Goal: Task Accomplishment & Management: Use online tool/utility

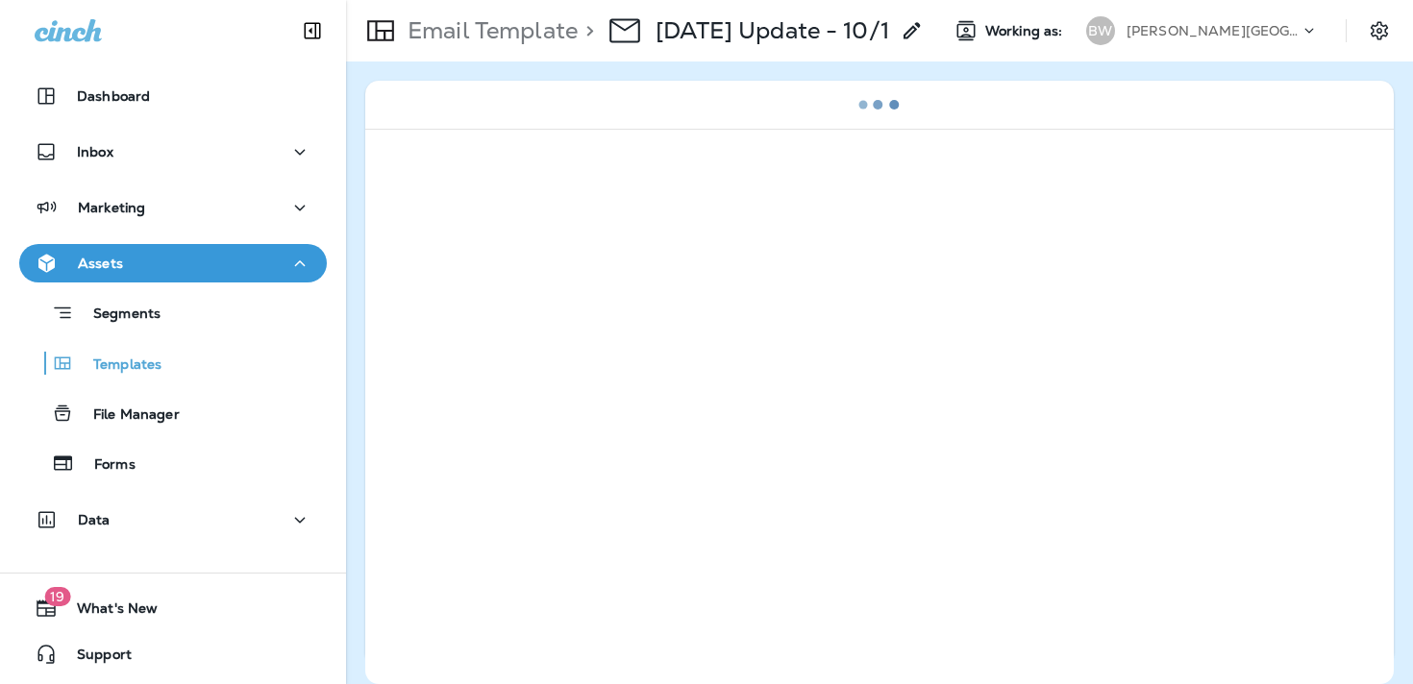
click at [1216, 41] on div "Briggs Woods Golf Course" at bounding box center [1213, 30] width 173 height 29
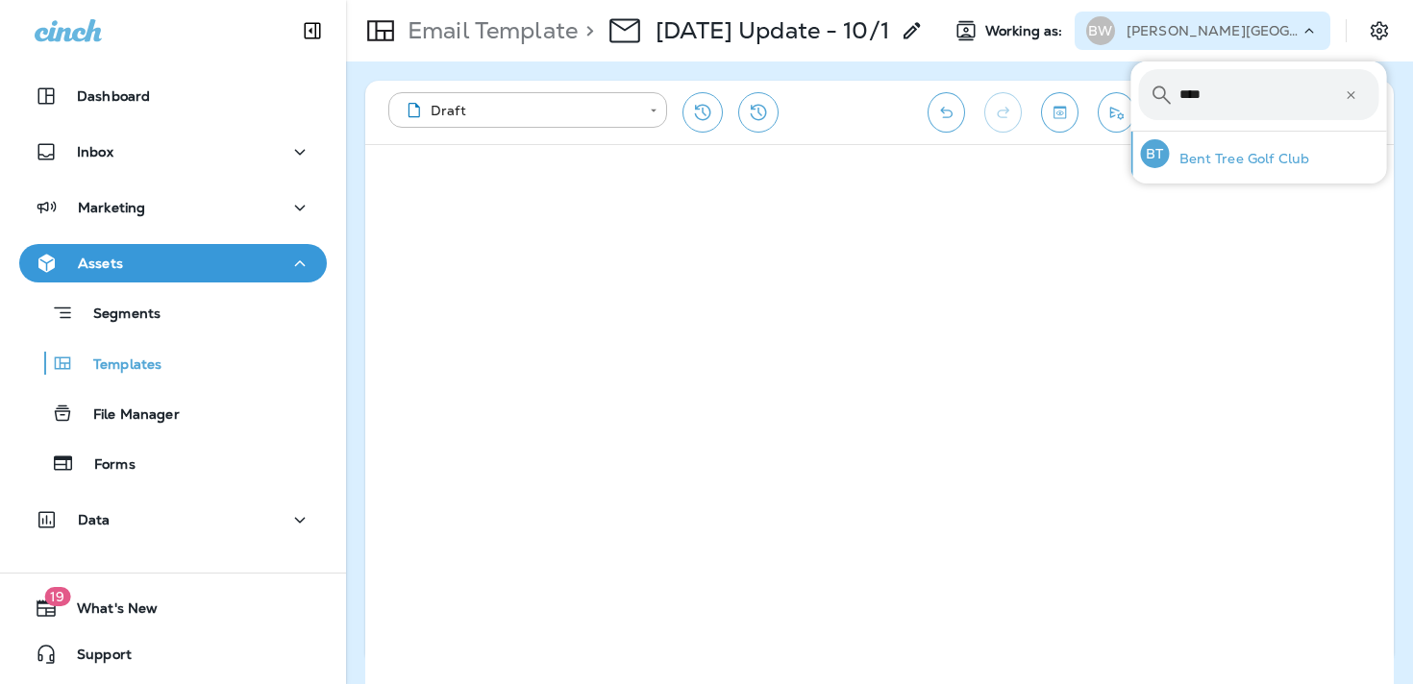
type input "****"
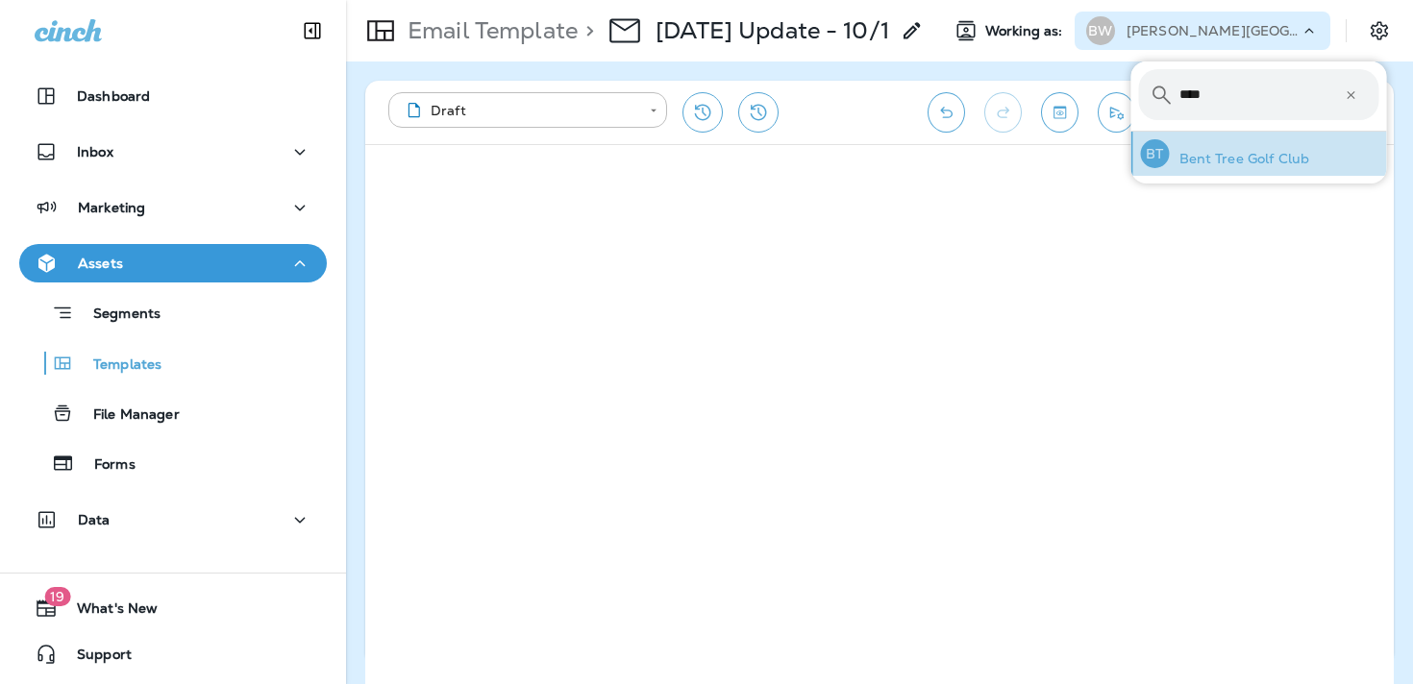
click at [1248, 154] on p "Bent Tree Golf Club" at bounding box center [1240, 158] width 140 height 15
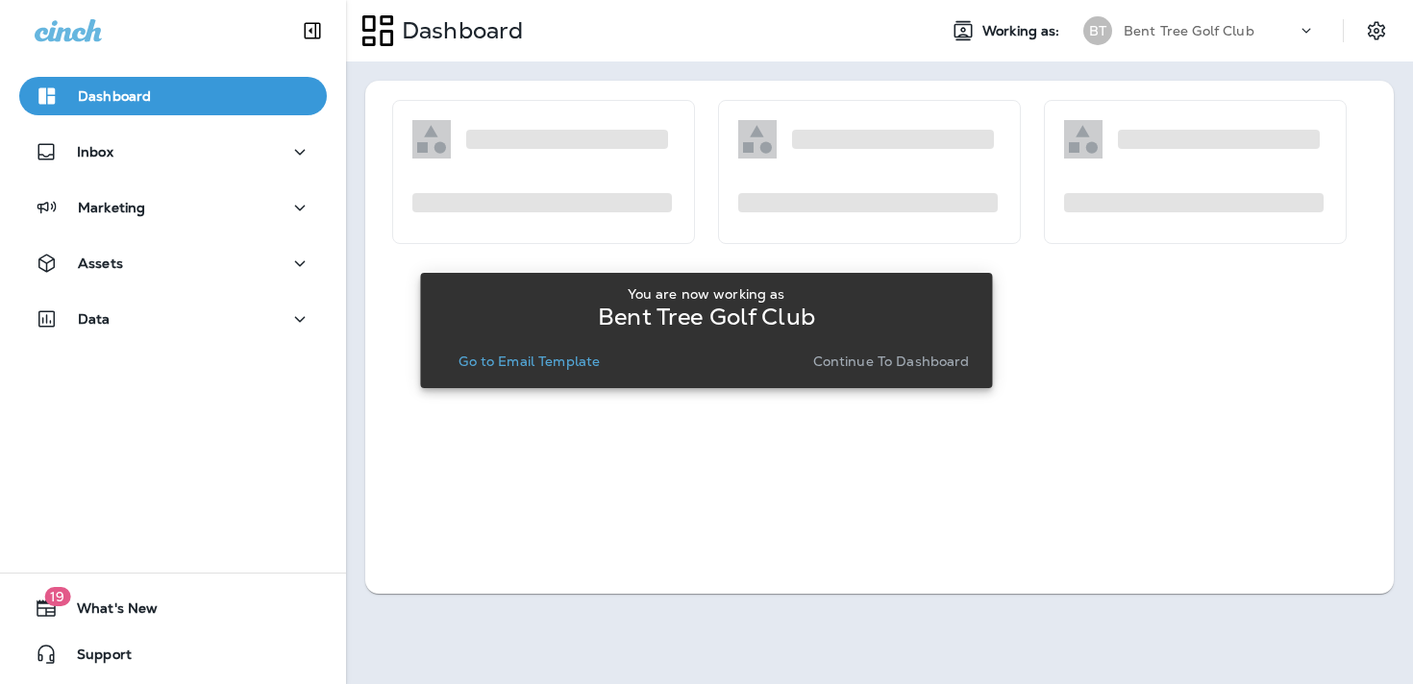
click at [943, 351] on button "Continue to Dashboard" at bounding box center [892, 361] width 172 height 27
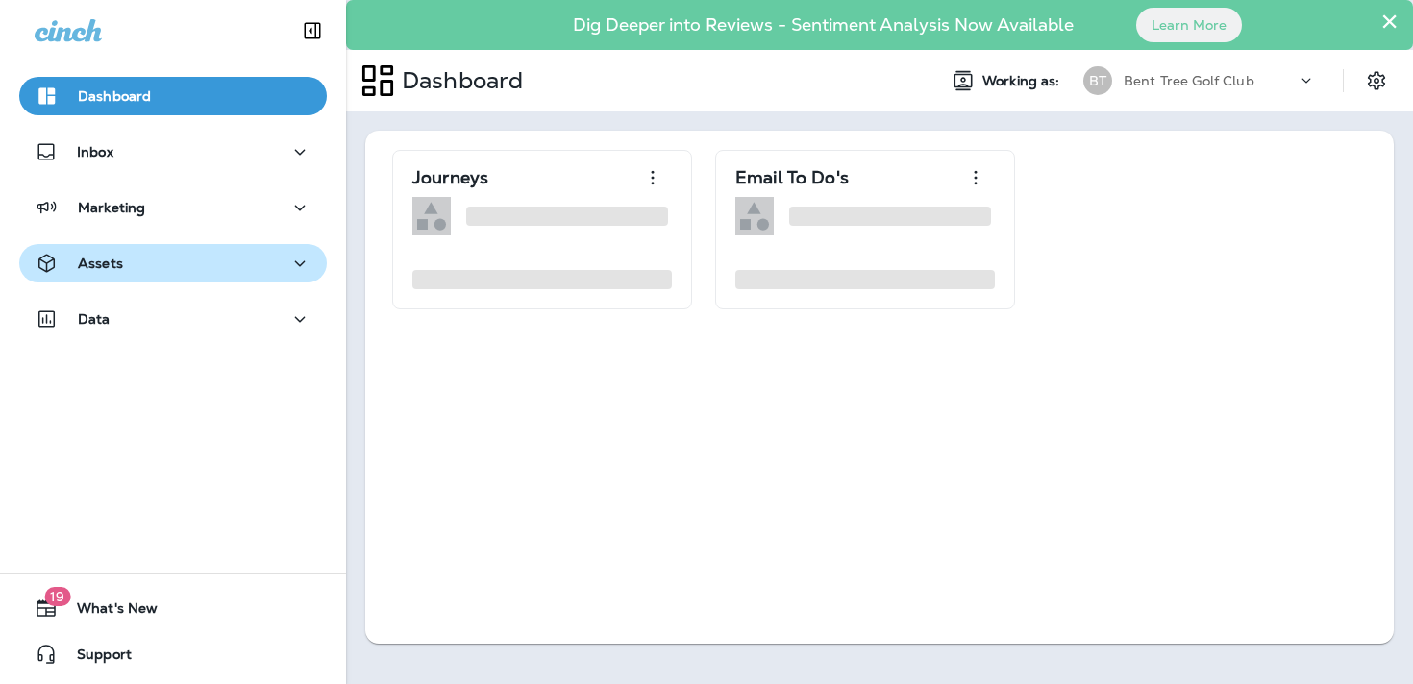
click at [266, 253] on div "Assets" at bounding box center [173, 264] width 277 height 24
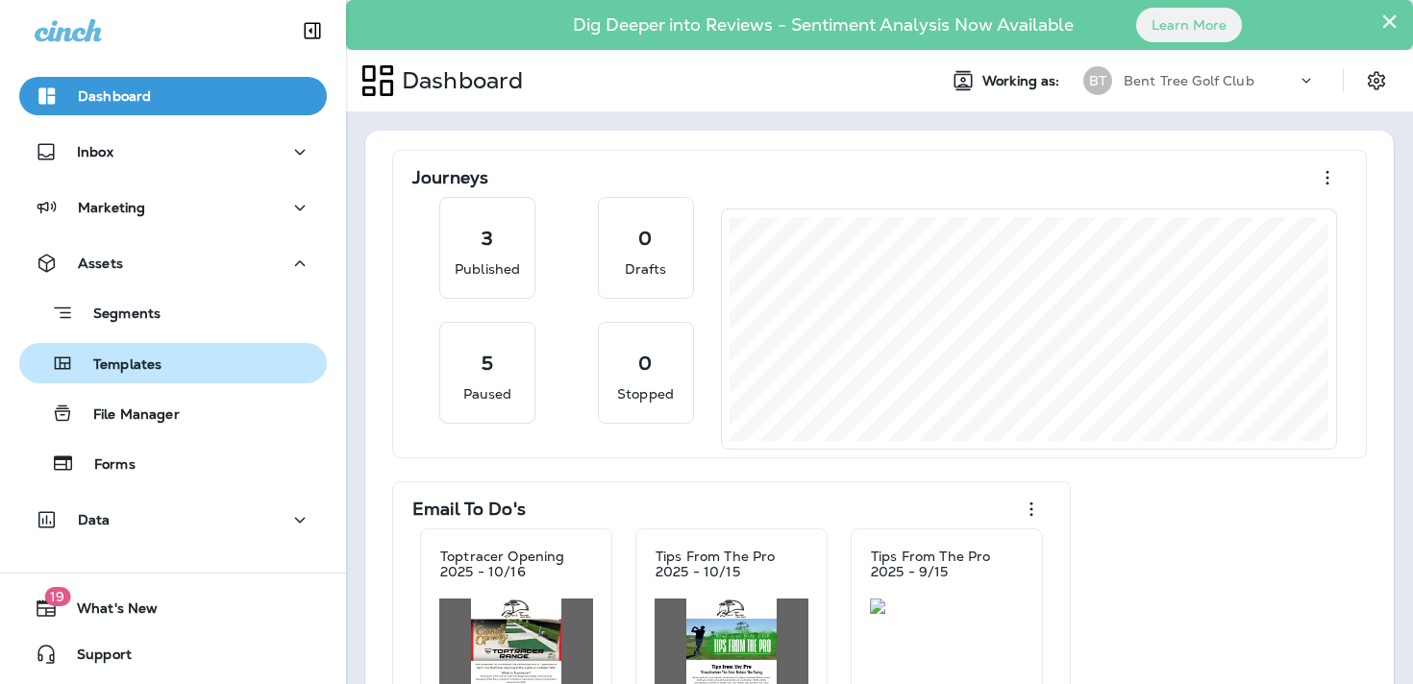
click at [252, 362] on div "Templates" at bounding box center [173, 363] width 292 height 29
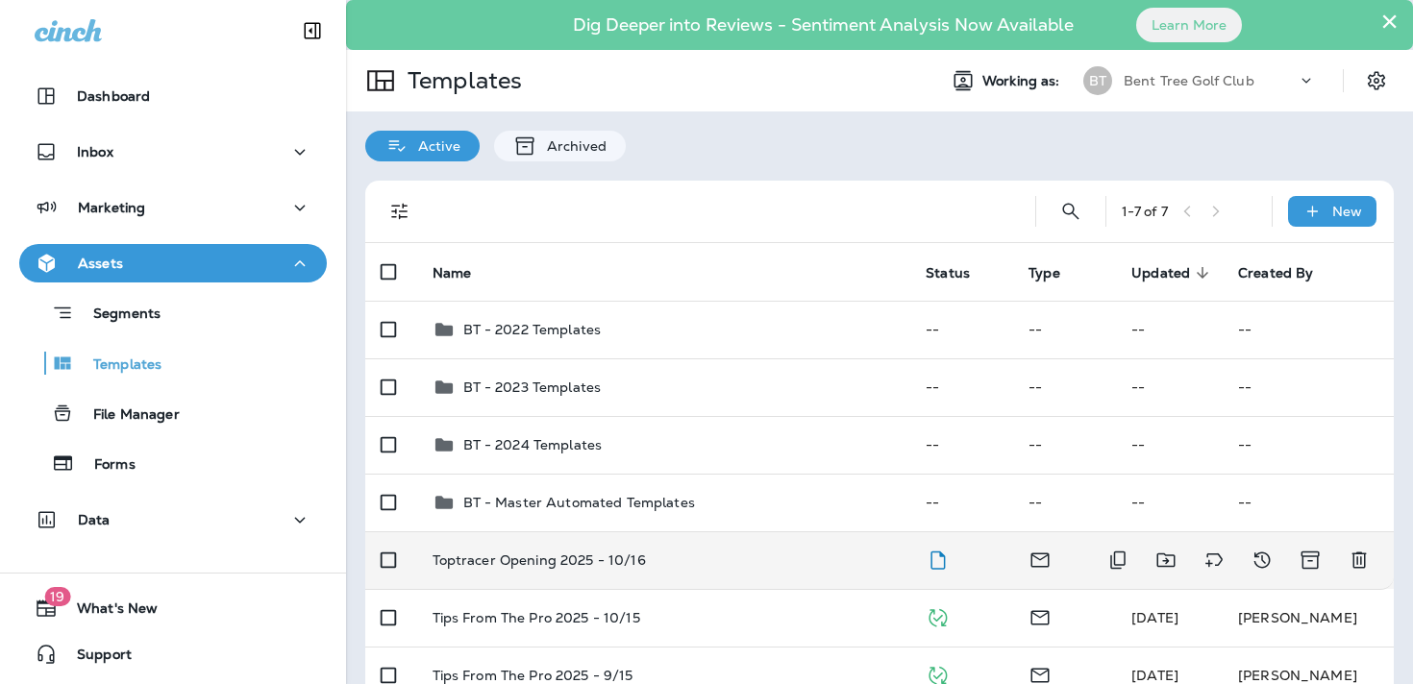
click at [672, 545] on td "Toptracer Opening 2025 - 10/16" at bounding box center [664, 561] width 494 height 58
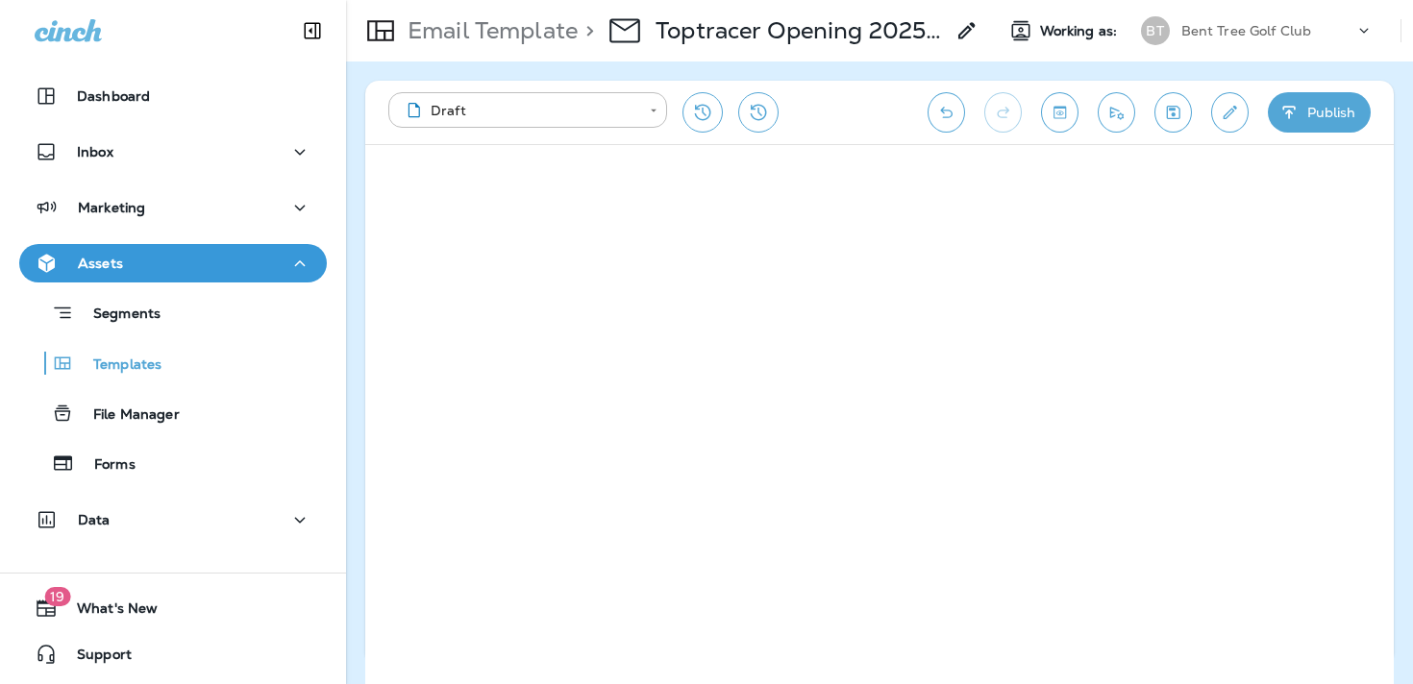
click at [1189, 100] on div "**********" at bounding box center [879, 112] width 1029 height 63
click at [1184, 100] on button "Save" at bounding box center [1173, 112] width 37 height 40
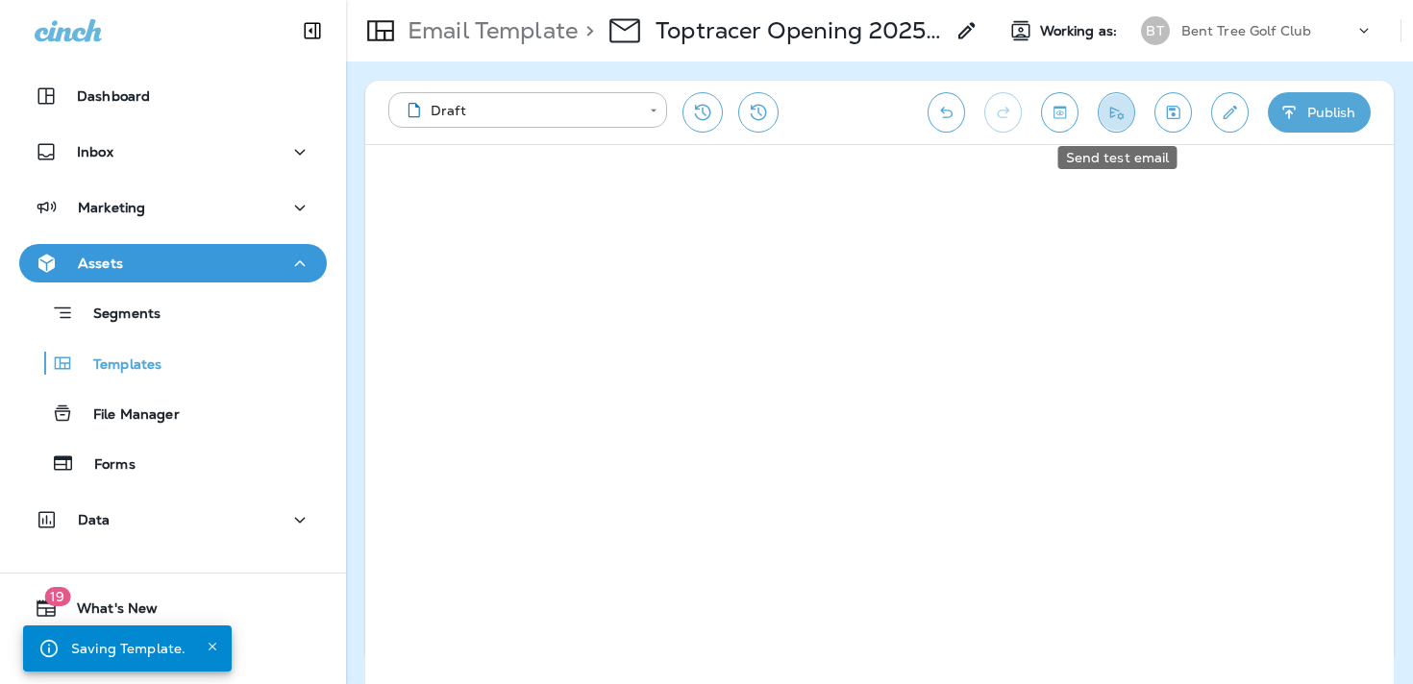
click at [1111, 103] on icon "Send test email" at bounding box center [1117, 112] width 20 height 19
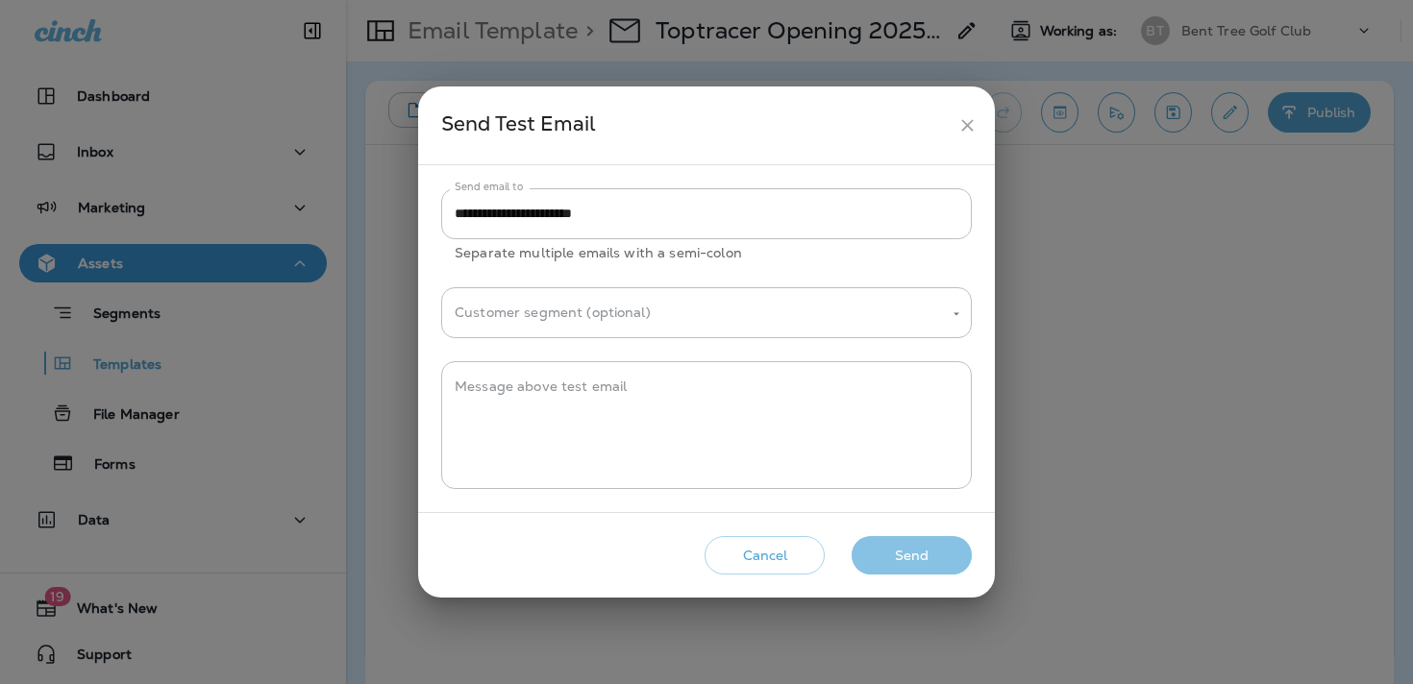
click at [919, 547] on button "Send" at bounding box center [912, 555] width 120 height 39
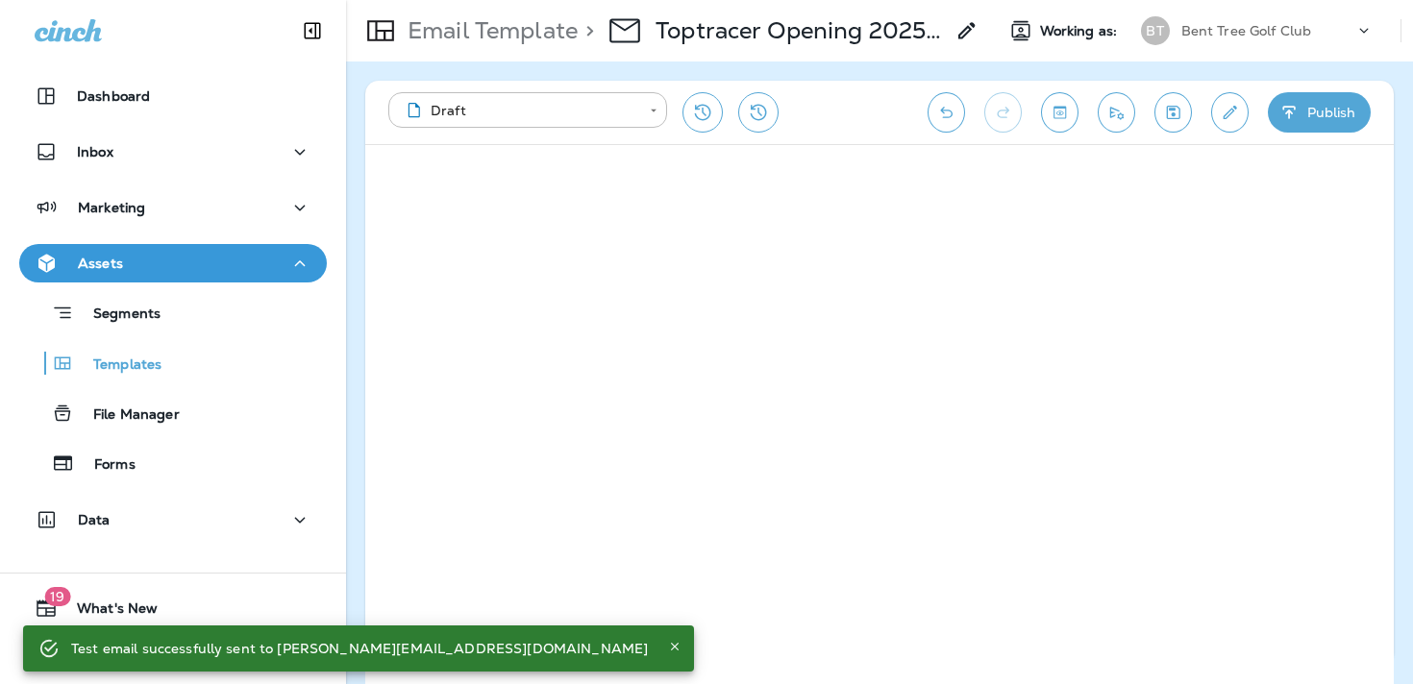
click at [1169, 112] on icon "Save" at bounding box center [1173, 112] width 20 height 19
click at [1113, 114] on icon "Send test email" at bounding box center [1117, 112] width 20 height 19
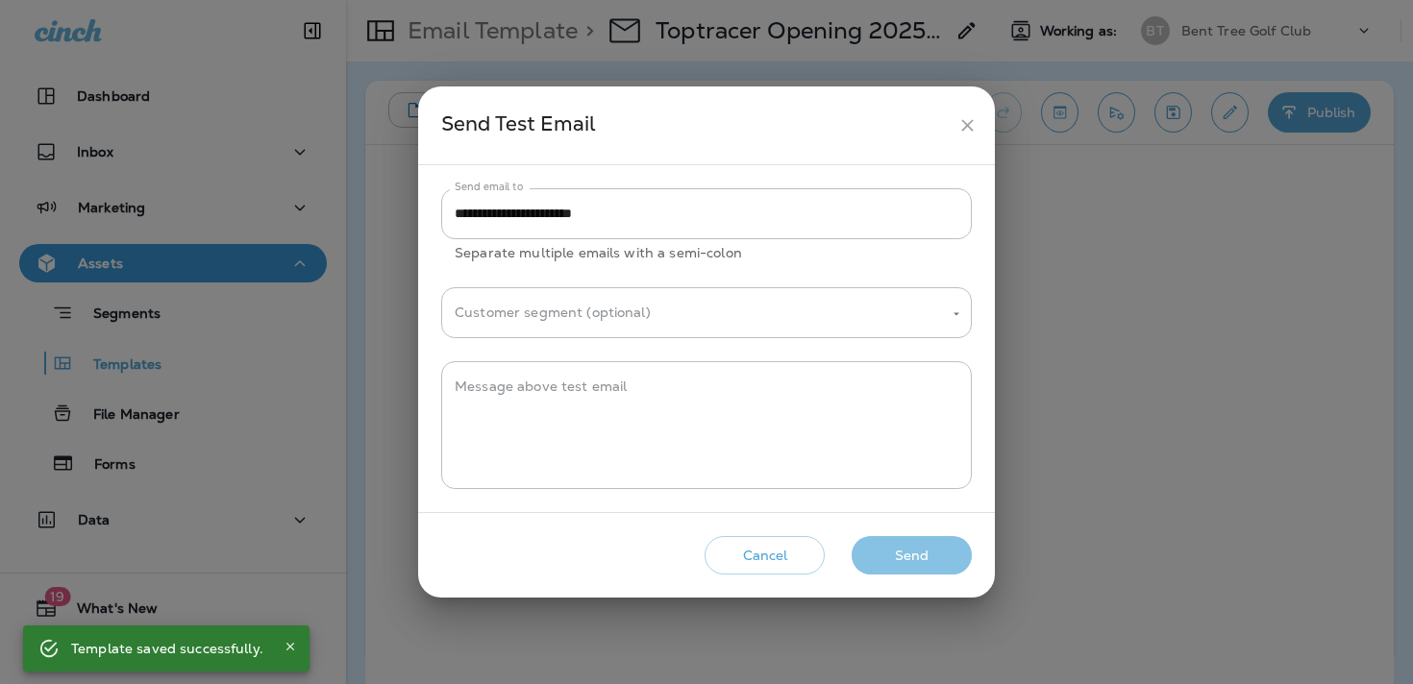
click at [910, 557] on button "Send" at bounding box center [912, 555] width 120 height 39
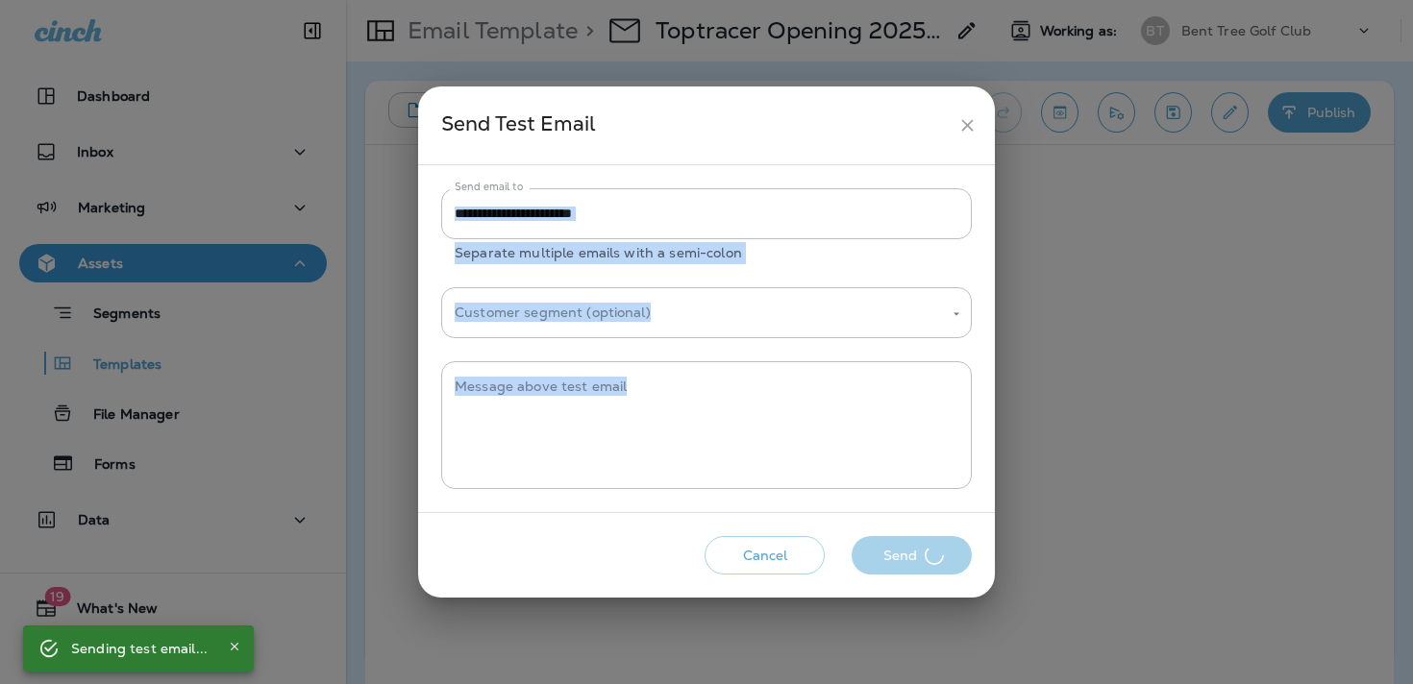
click at [910, 557] on div "Cancel Send" at bounding box center [707, 556] width 546 height 55
click at [910, 556] on div "Cancel Send" at bounding box center [707, 556] width 546 height 55
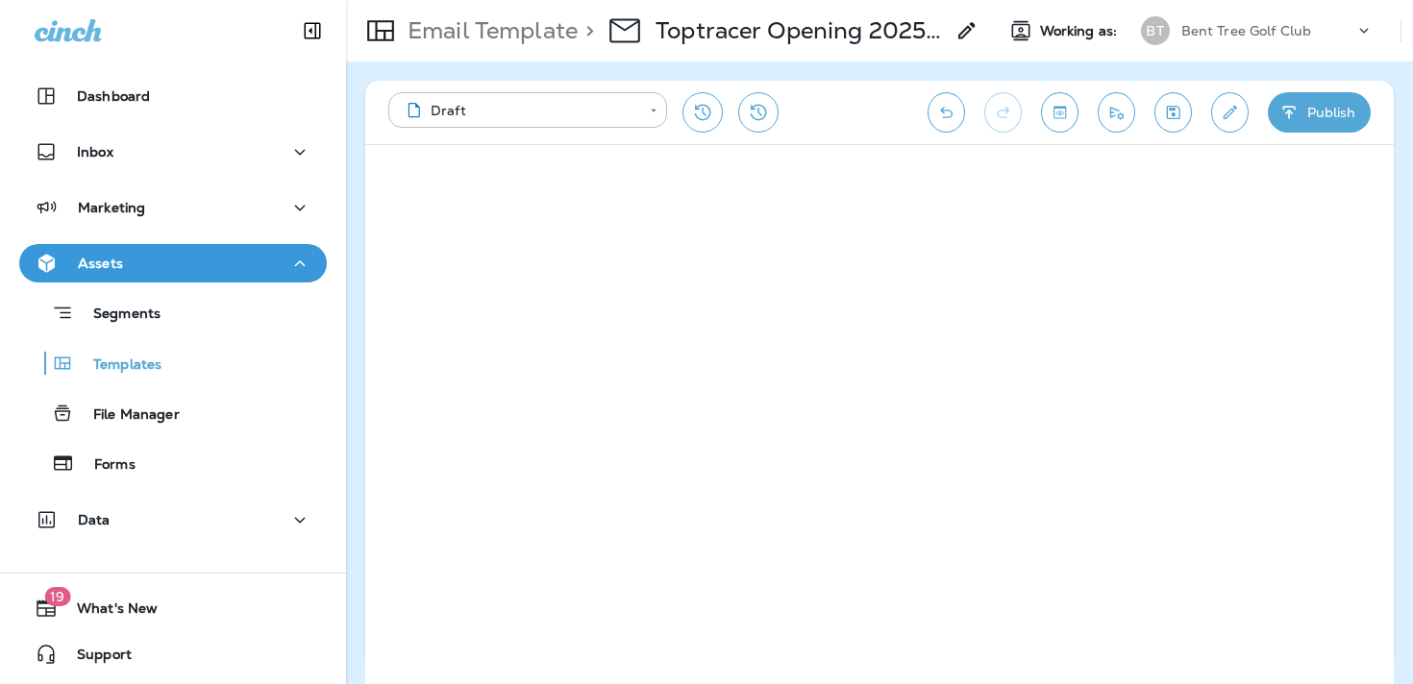
click at [1197, 118] on div "**********" at bounding box center [879, 112] width 1029 height 63
click at [1186, 118] on button "Save" at bounding box center [1173, 112] width 37 height 40
click at [1181, 117] on icon "Save" at bounding box center [1173, 112] width 20 height 19
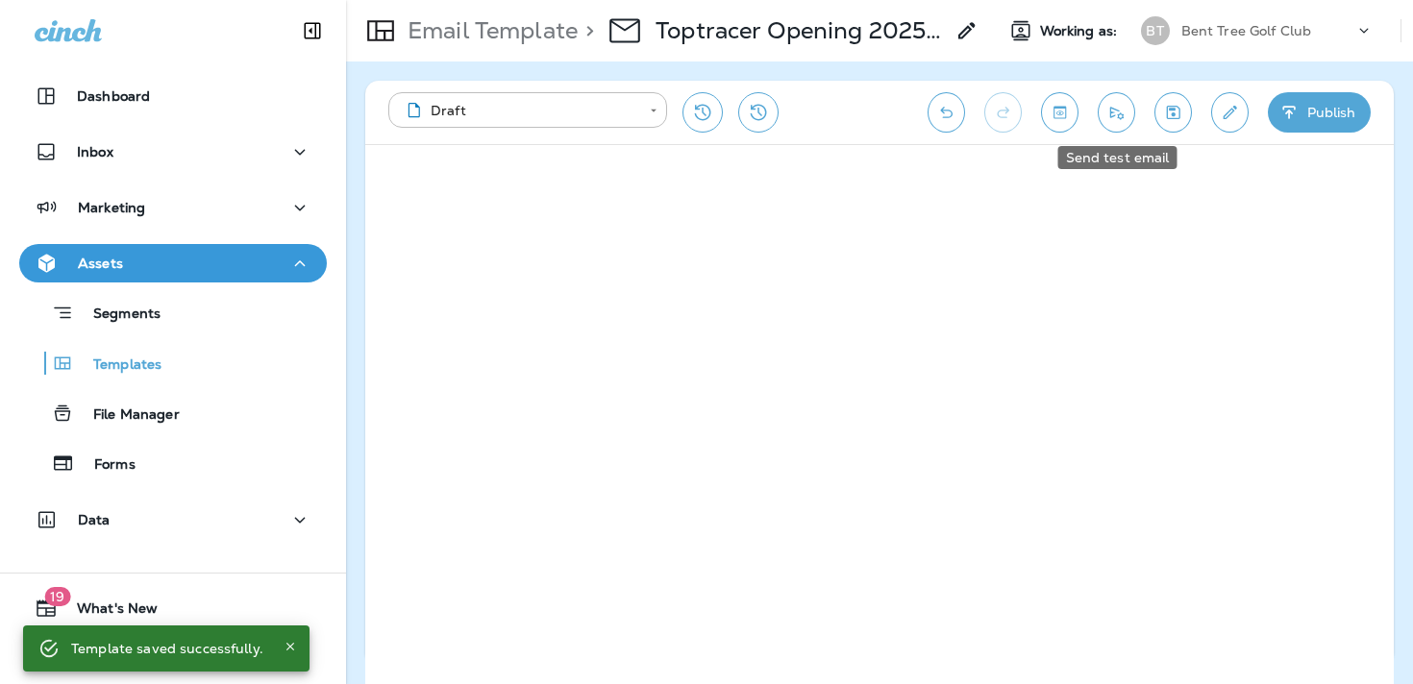
click at [1118, 100] on button "Send test email" at bounding box center [1116, 112] width 37 height 40
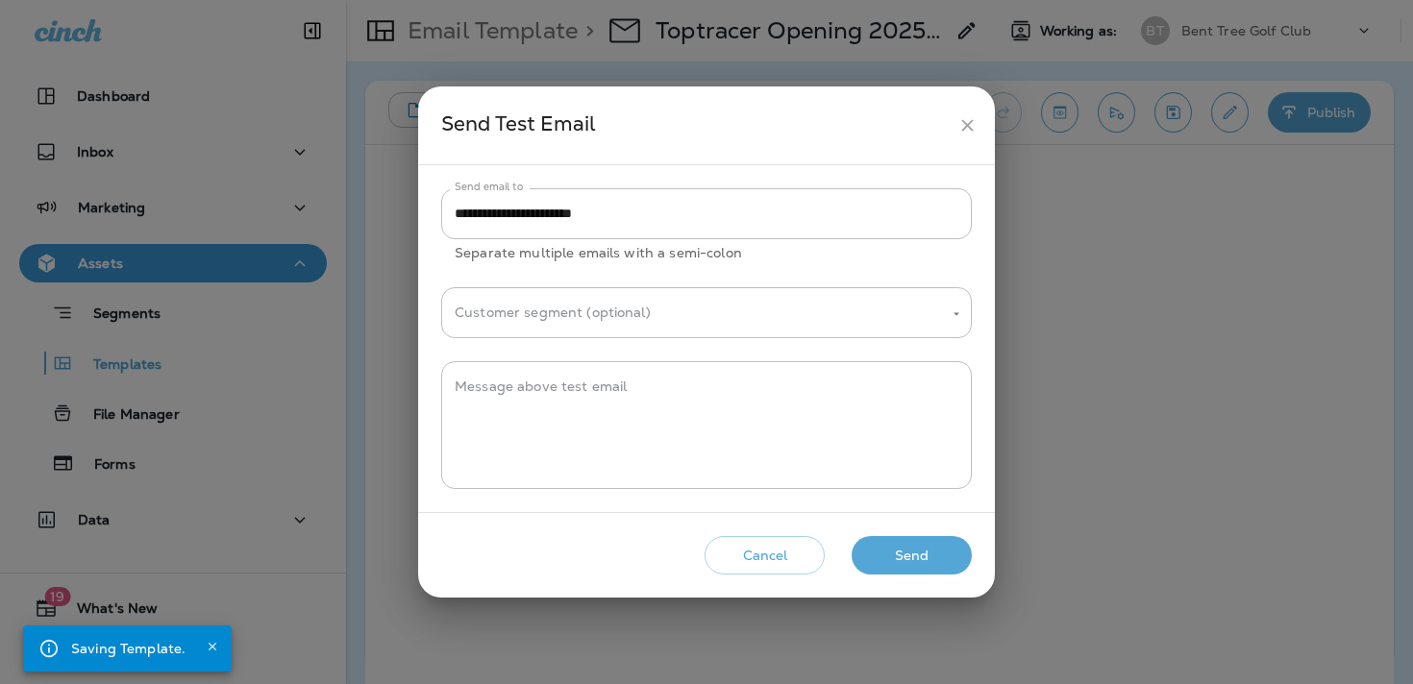
click at [873, 550] on button "Send" at bounding box center [912, 555] width 120 height 39
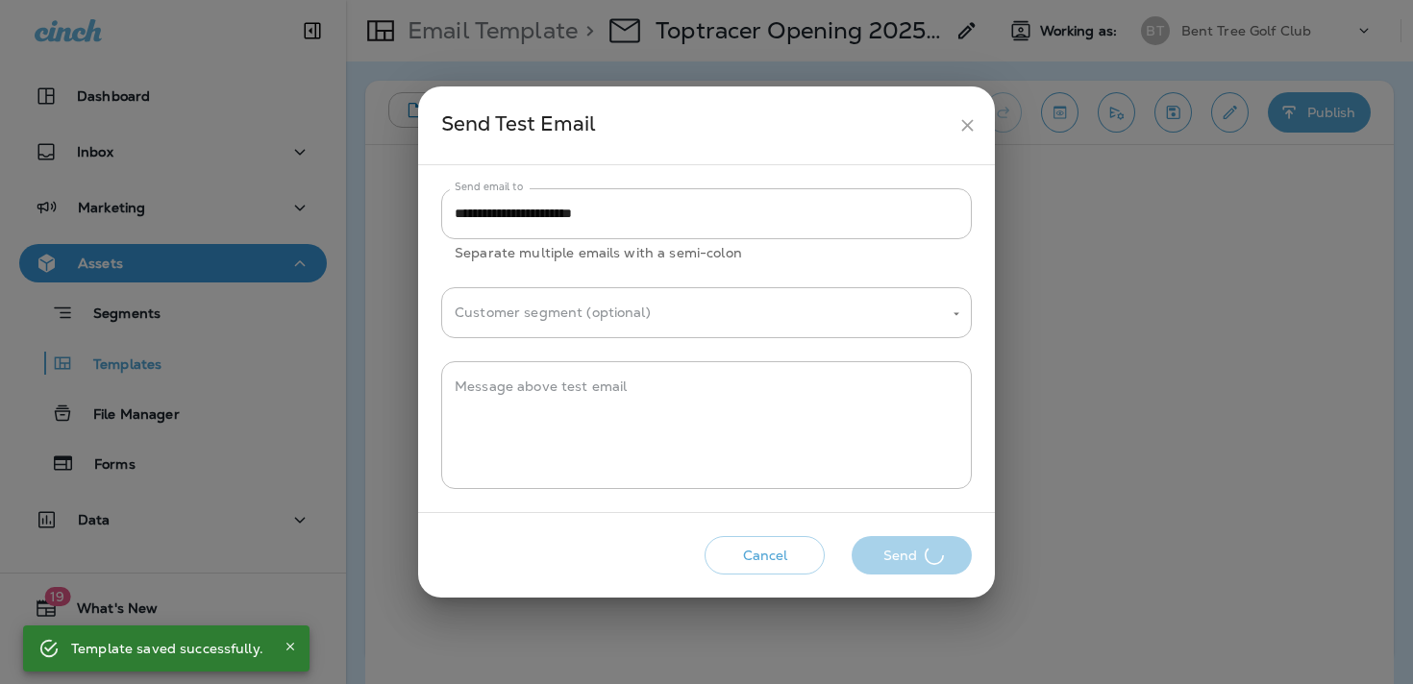
click at [873, 550] on div "Cancel Send" at bounding box center [707, 556] width 546 height 55
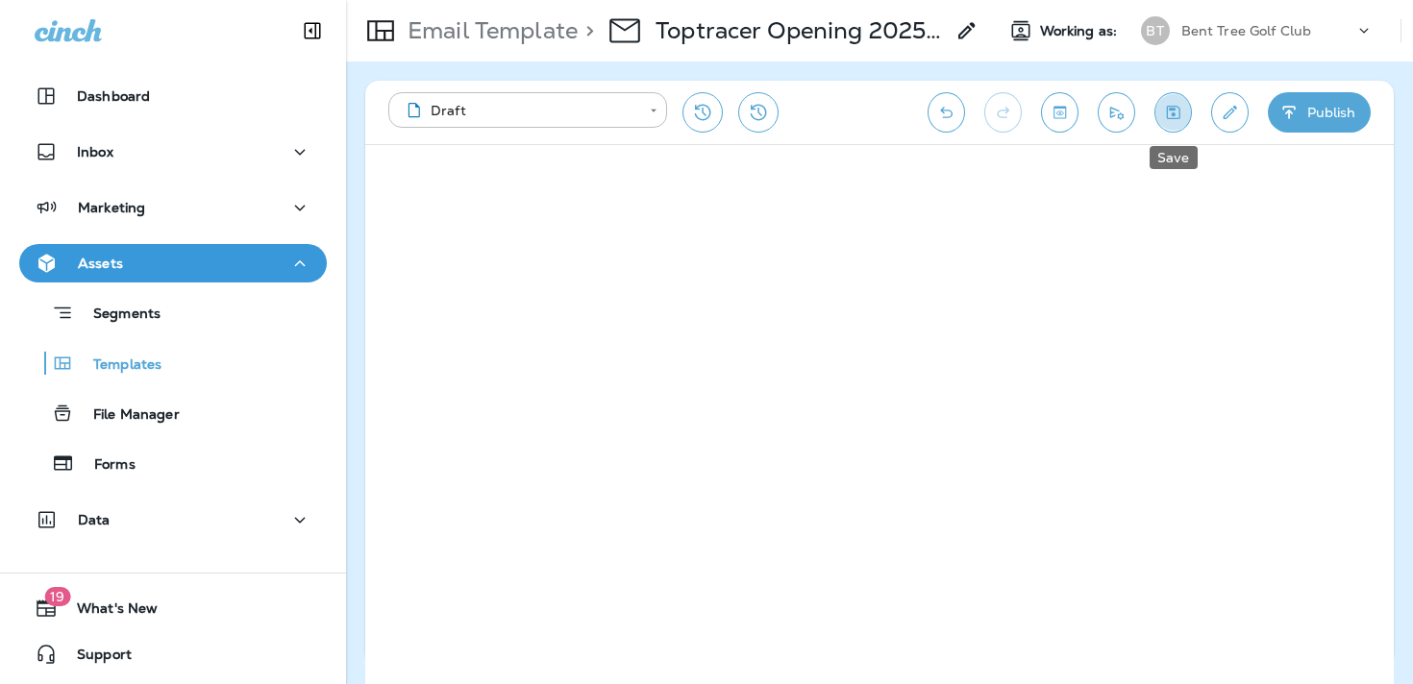
click at [1181, 119] on icon "Save" at bounding box center [1173, 112] width 20 height 19
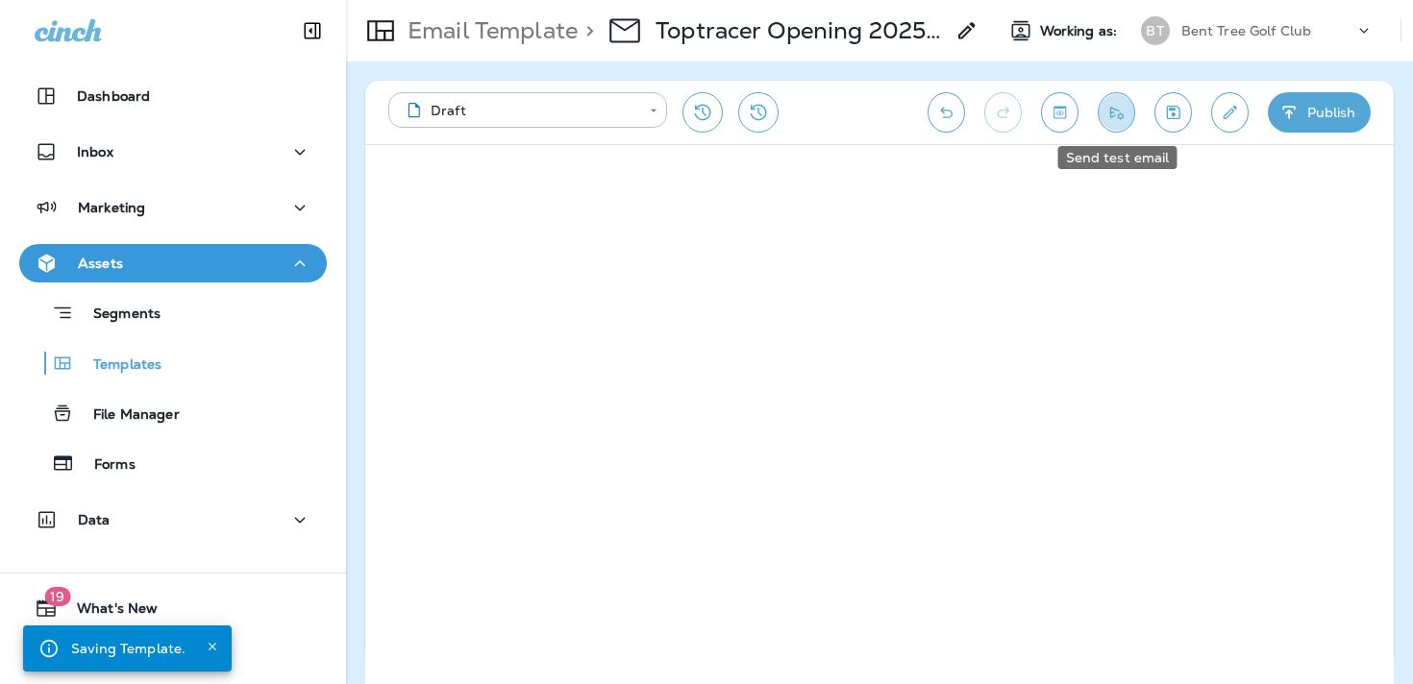
click at [1113, 123] on button "Send test email" at bounding box center [1116, 112] width 37 height 40
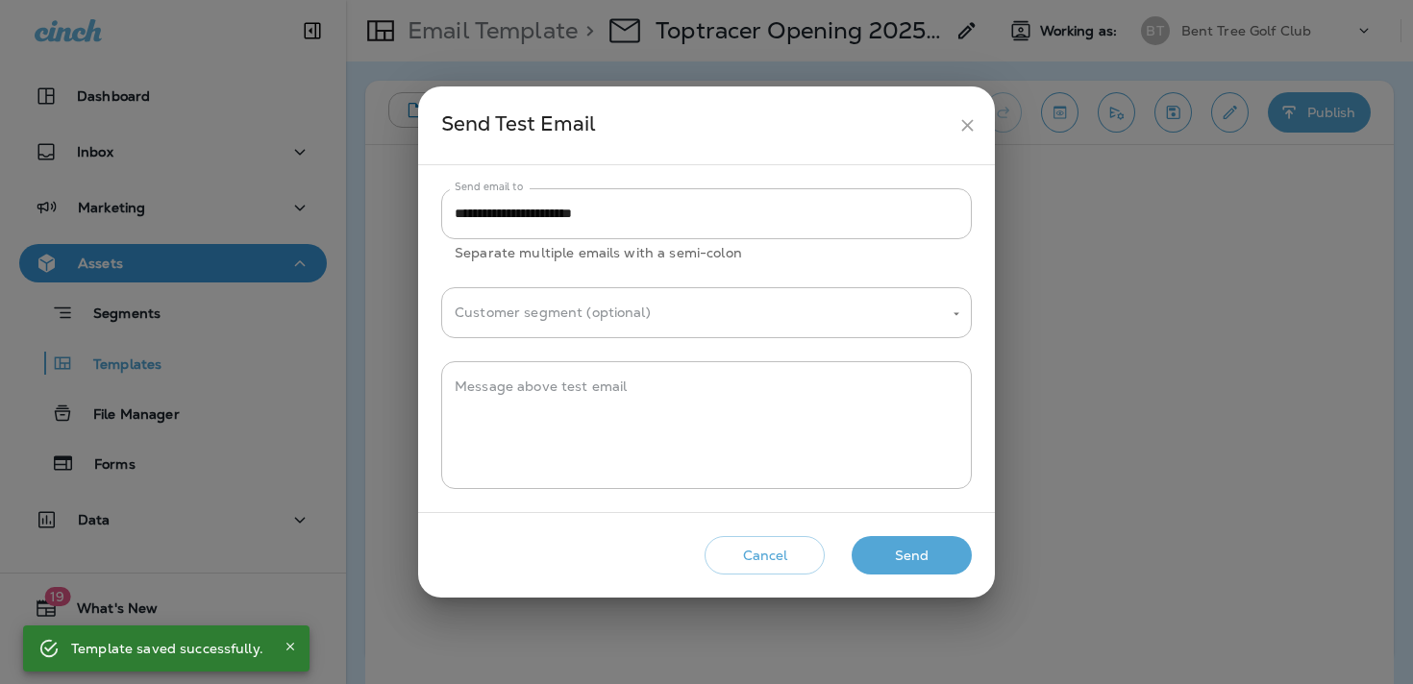
click at [953, 545] on button "Send" at bounding box center [912, 555] width 120 height 39
click at [953, 545] on div "Cancel Send" at bounding box center [707, 556] width 546 height 55
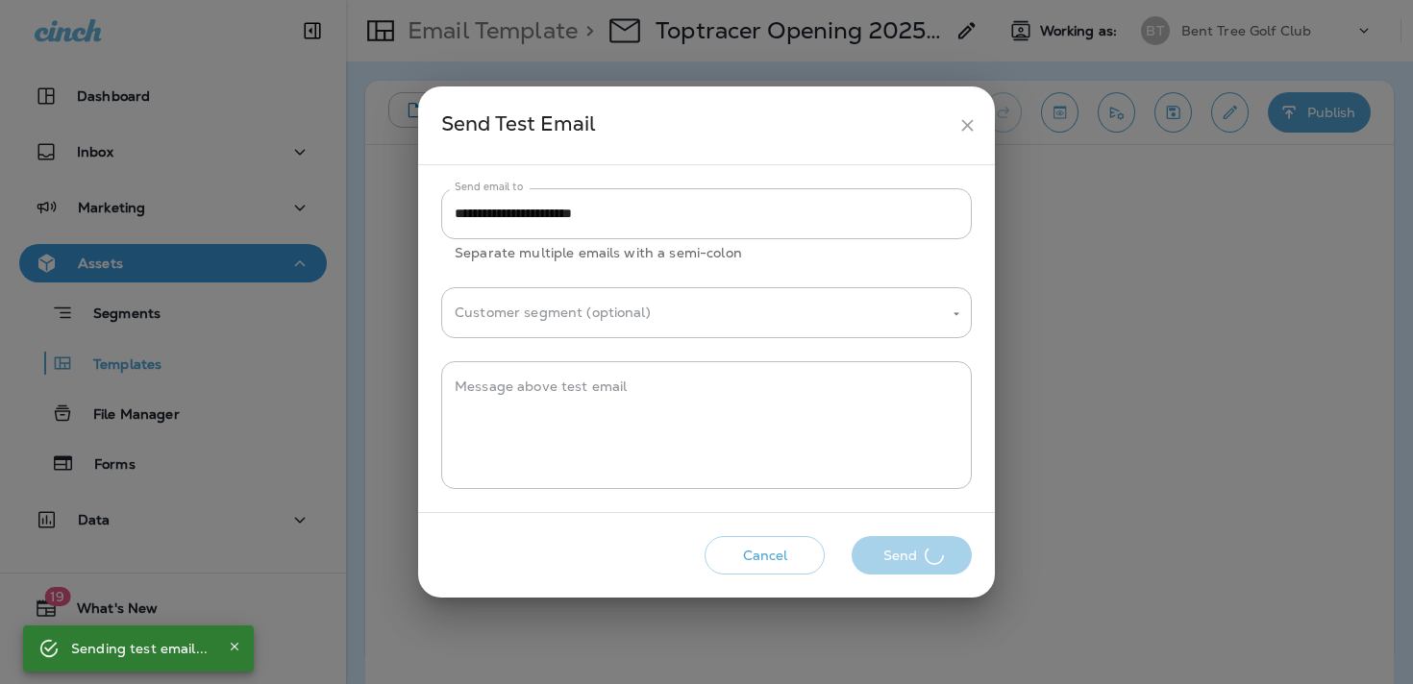
click at [953, 545] on div "Cancel Send" at bounding box center [707, 556] width 546 height 55
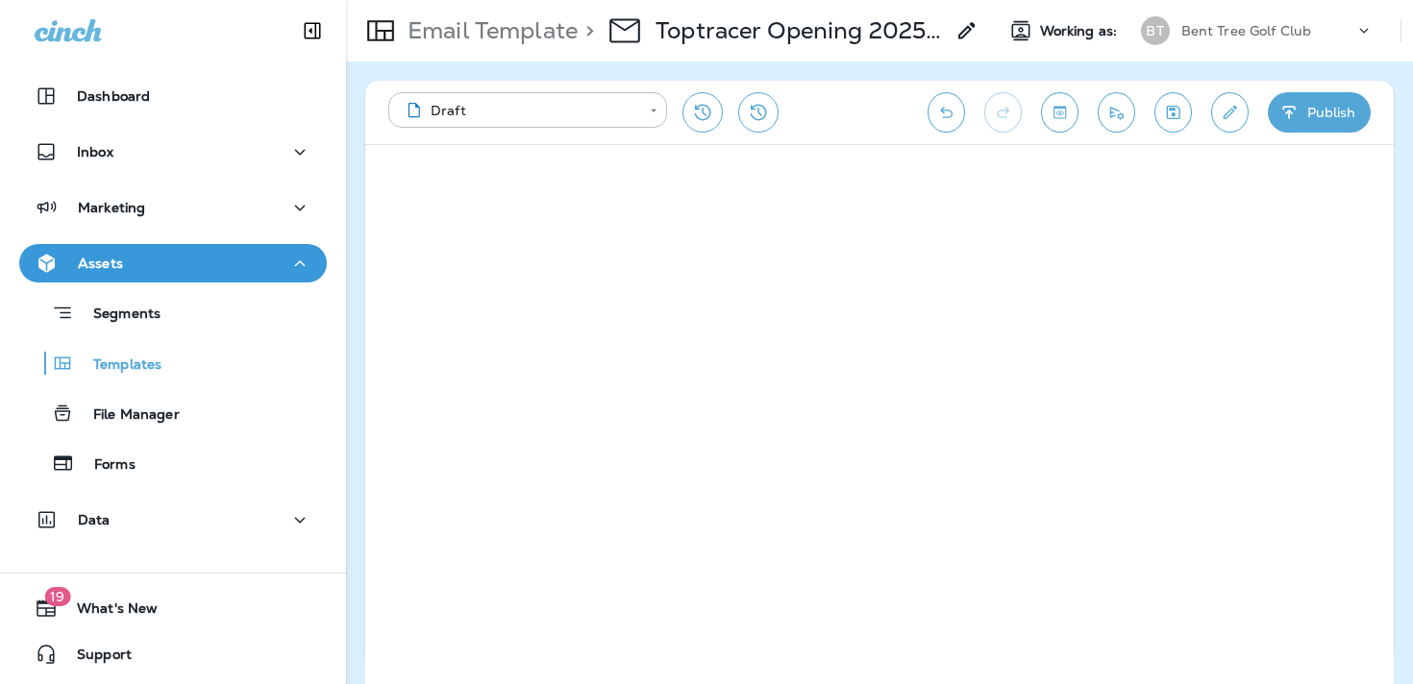
click at [1174, 109] on icon "Save" at bounding box center [1173, 112] width 13 height 13
click at [1168, 112] on icon "Save" at bounding box center [1173, 112] width 20 height 19
click at [1097, 120] on div "**********" at bounding box center [879, 112] width 1029 height 63
click at [1107, 120] on icon "Send test email" at bounding box center [1117, 112] width 20 height 19
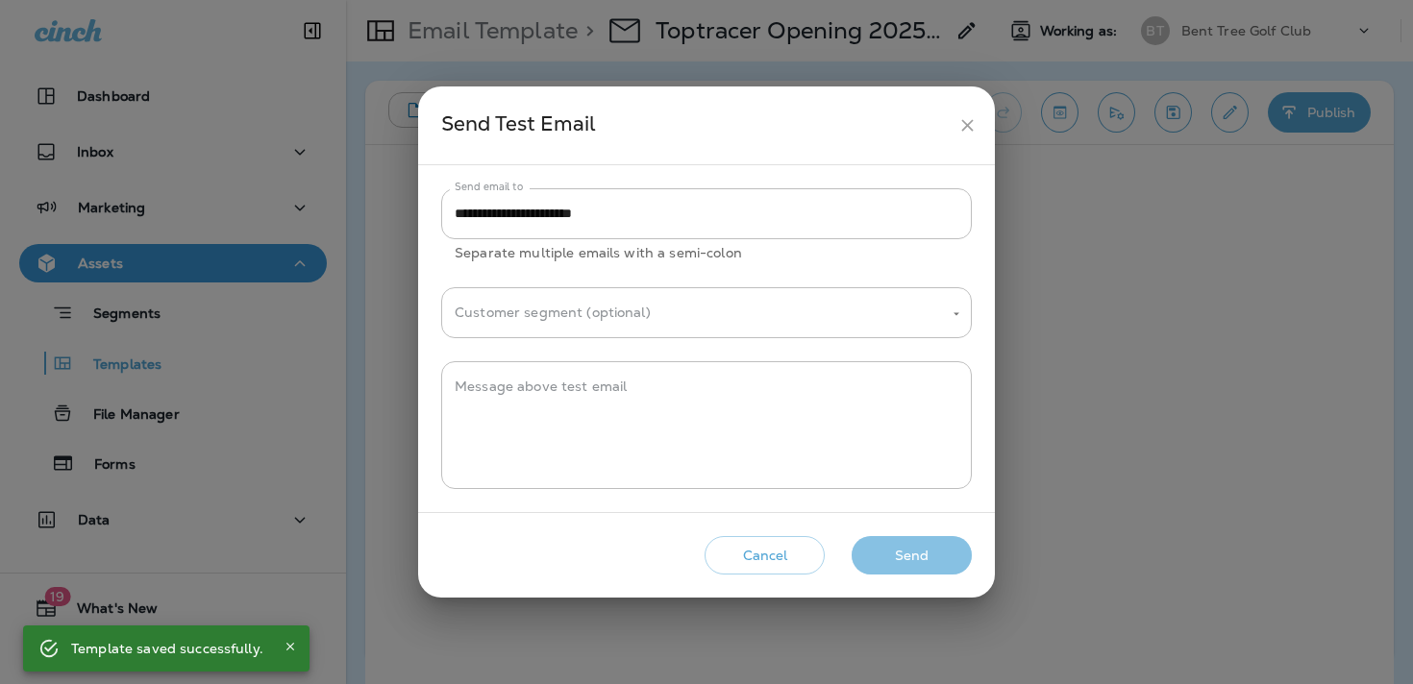
click at [905, 549] on button "Send" at bounding box center [912, 555] width 120 height 39
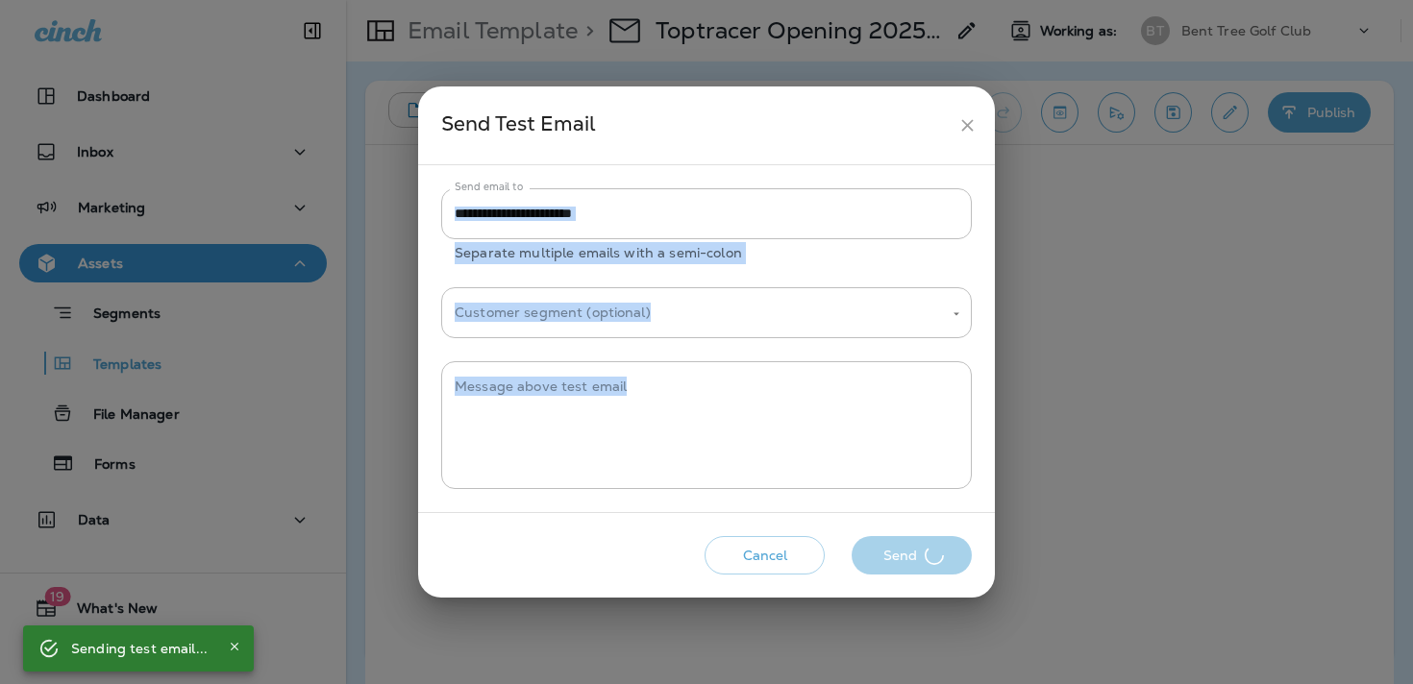
click at [905, 549] on div "Cancel Send" at bounding box center [707, 556] width 546 height 55
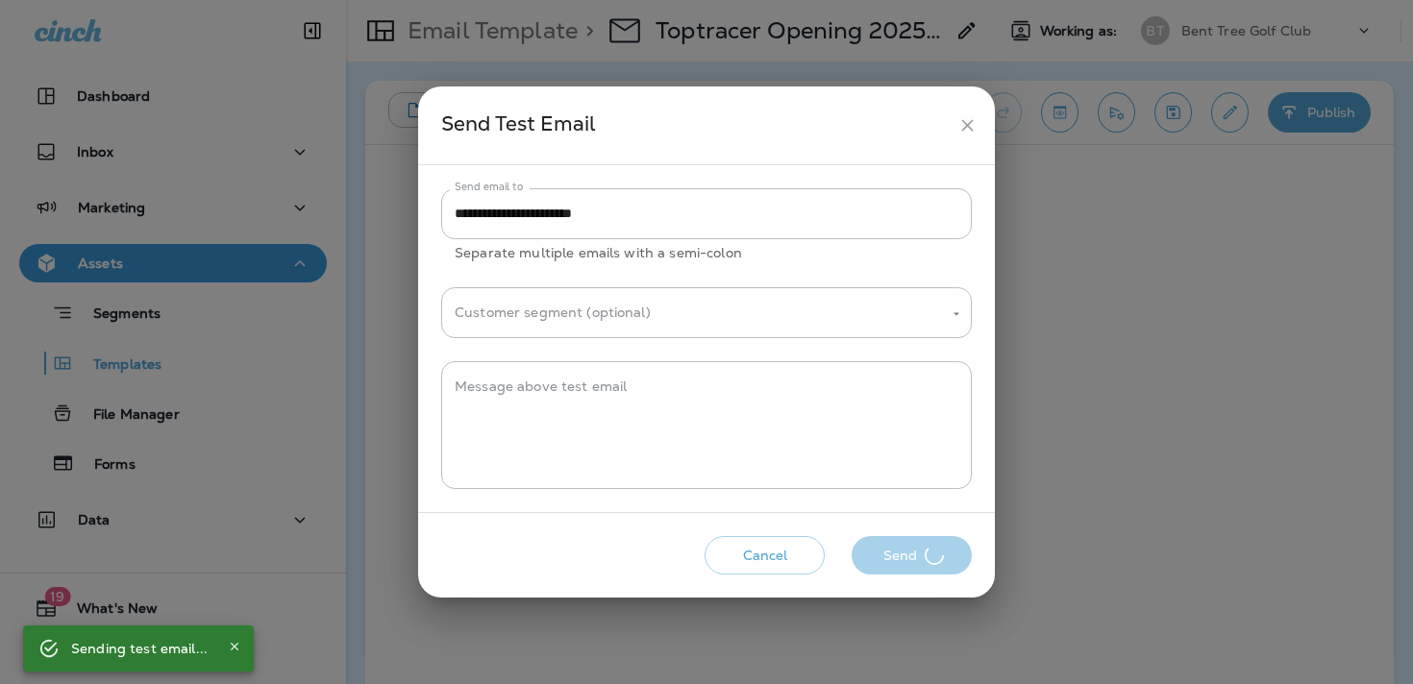
click at [905, 549] on div "Cancel Send" at bounding box center [707, 556] width 546 height 55
